Goal: Transaction & Acquisition: Purchase product/service

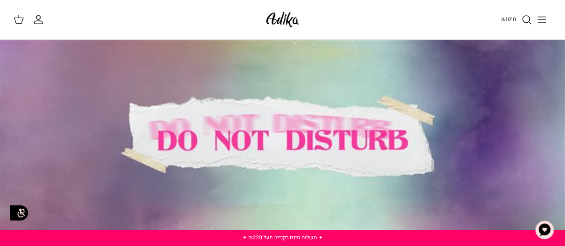
click at [542, 15] on icon "Toggle menu" at bounding box center [541, 19] width 11 height 11
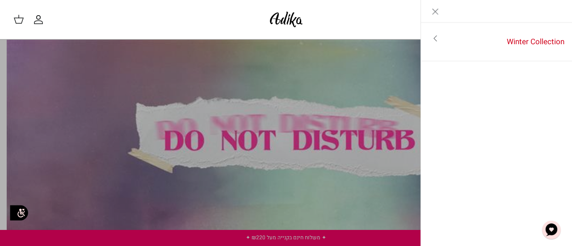
click at [430, 8] on icon "Close" at bounding box center [435, 11] width 11 height 11
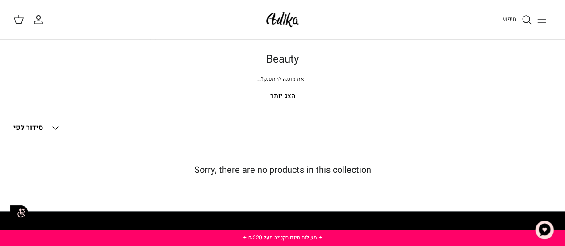
click at [517, 18] on link "חיפוש" at bounding box center [516, 19] width 31 height 11
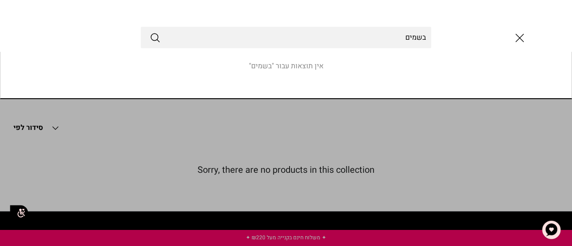
type input "בשמים"
click at [150, 32] on button "Submit" at bounding box center [155, 38] width 11 height 12
